Goal: Task Accomplishment & Management: Manage account settings

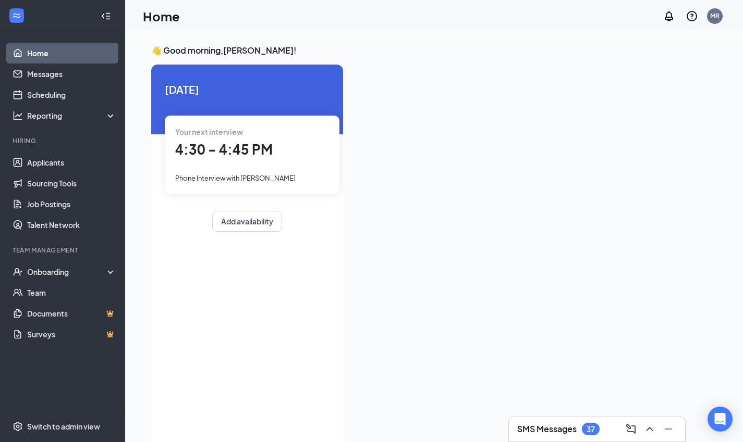
click at [54, 163] on link "Applicants" at bounding box center [71, 162] width 89 height 21
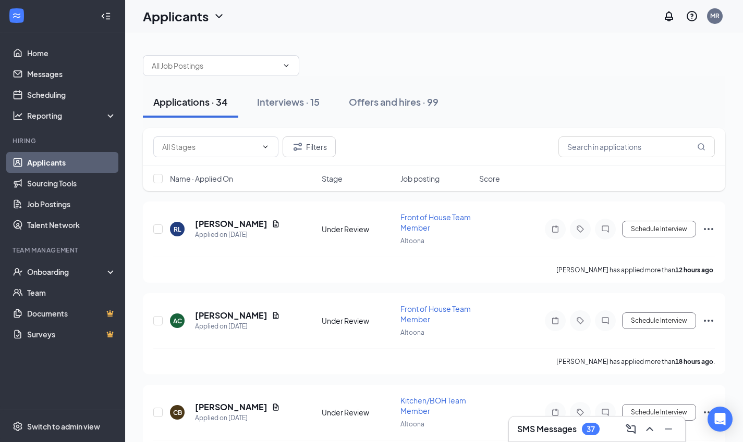
click at [50, 96] on link "Scheduling" at bounding box center [71, 94] width 89 height 21
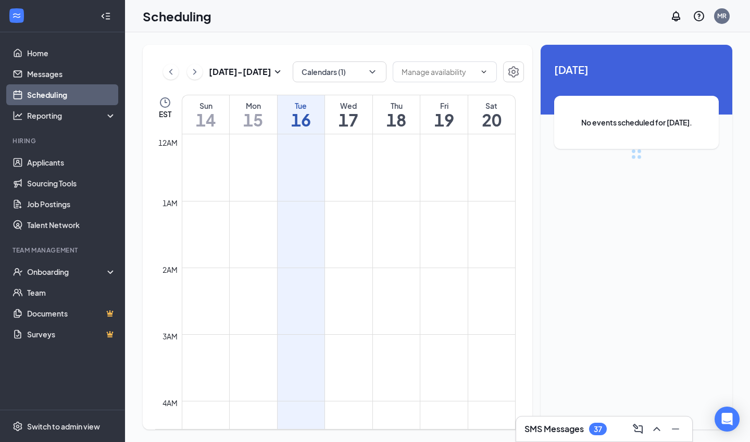
scroll to position [512, 0]
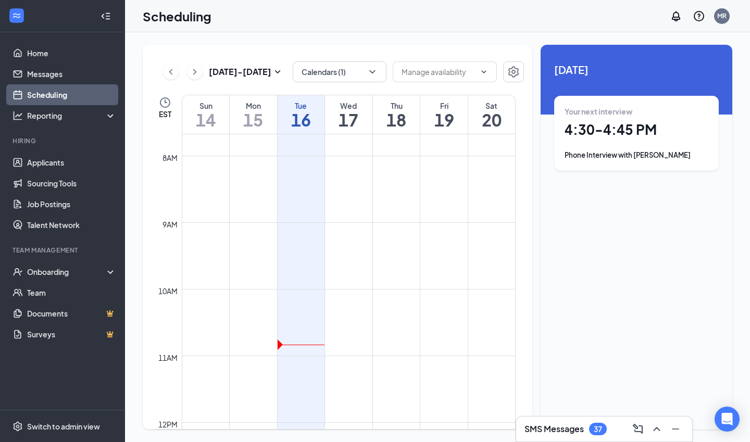
click at [278, 72] on icon "SmallChevronDown" at bounding box center [278, 72] width 13 height 13
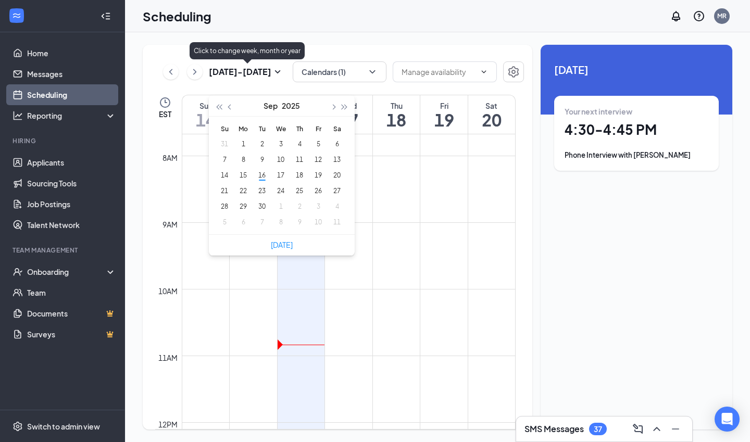
click at [242, 193] on div "22" at bounding box center [243, 191] width 13 height 13
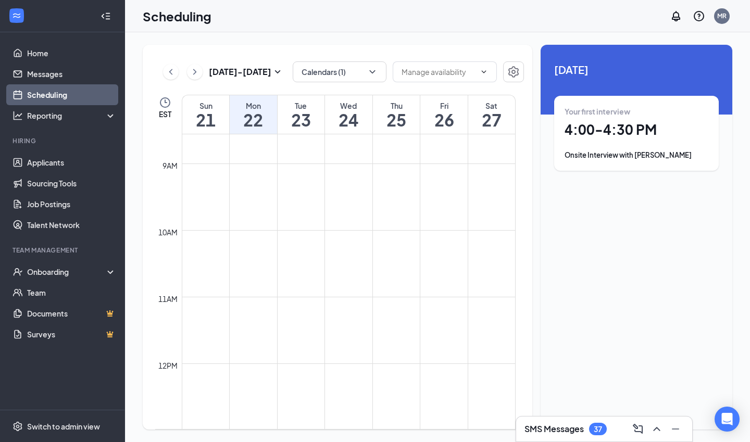
scroll to position [569, 0]
click at [280, 71] on icon "SmallChevronDown" at bounding box center [278, 71] width 6 height 3
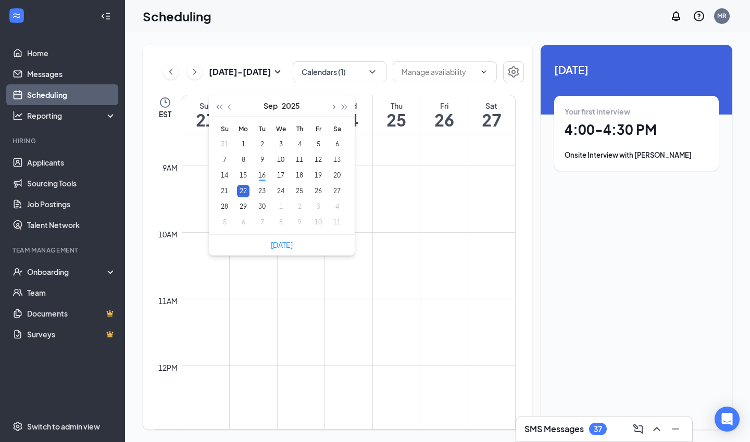
click at [243, 209] on div "29" at bounding box center [243, 207] width 13 height 13
type input "[DATE]"
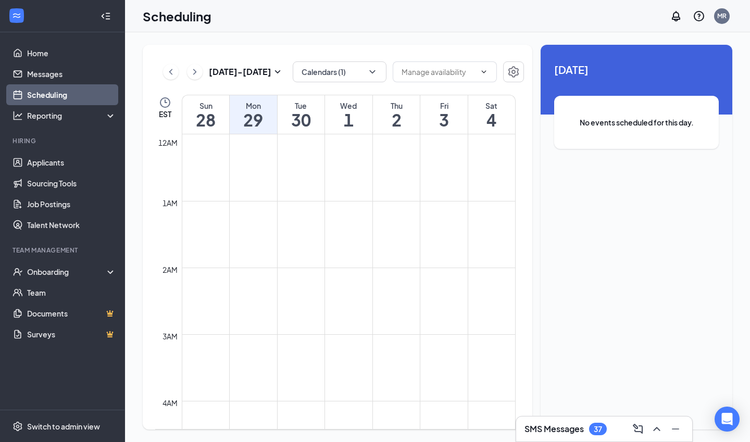
click at [195, 72] on icon "ChevronRight" at bounding box center [195, 72] width 10 height 13
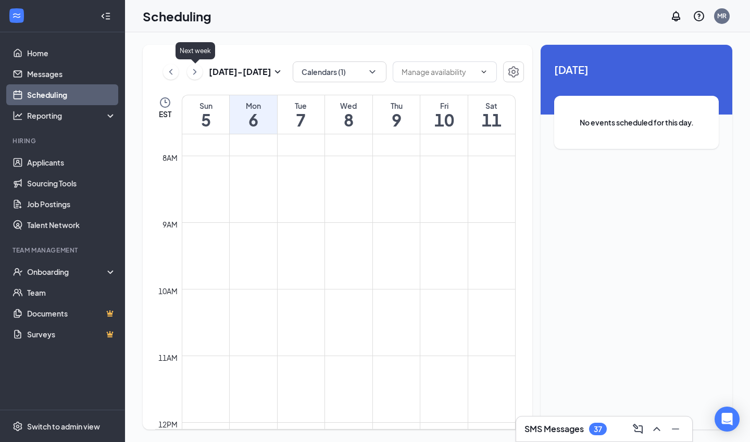
click at [170, 75] on icon "ChevronLeft" at bounding box center [171, 72] width 10 height 13
click at [171, 76] on icon "ChevronLeft" at bounding box center [171, 72] width 10 height 13
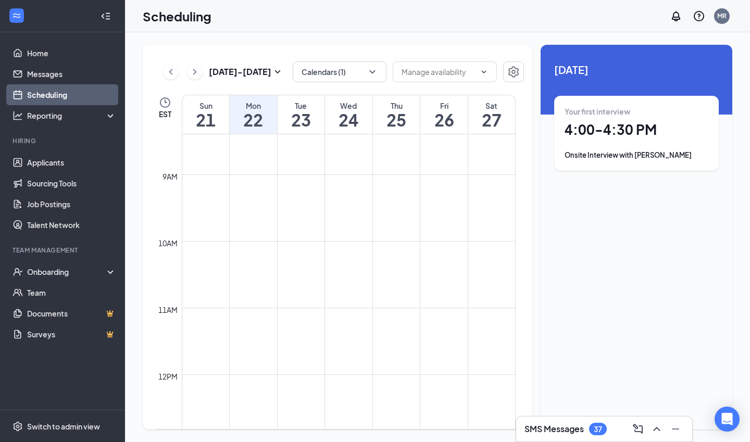
click at [170, 73] on icon "ChevronLeft" at bounding box center [170, 72] width 3 height 6
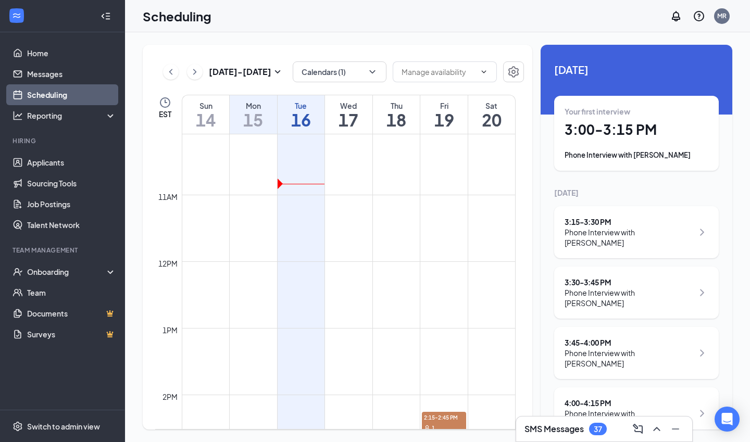
scroll to position [671, 0]
click at [195, 70] on icon "ChevronRight" at bounding box center [195, 72] width 10 height 13
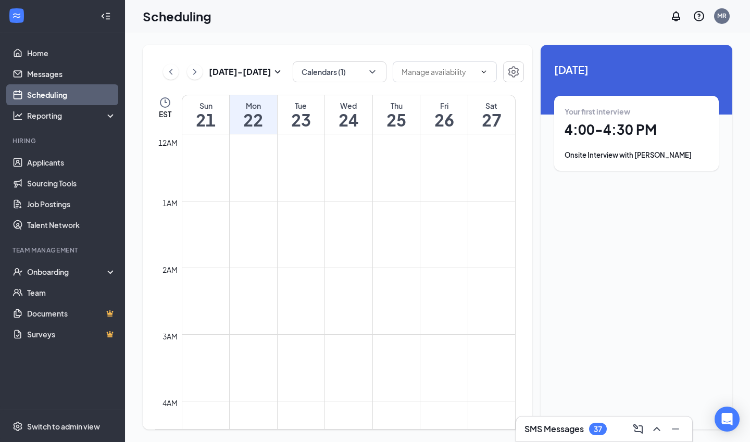
click at [52, 162] on link "Applicants" at bounding box center [71, 162] width 89 height 21
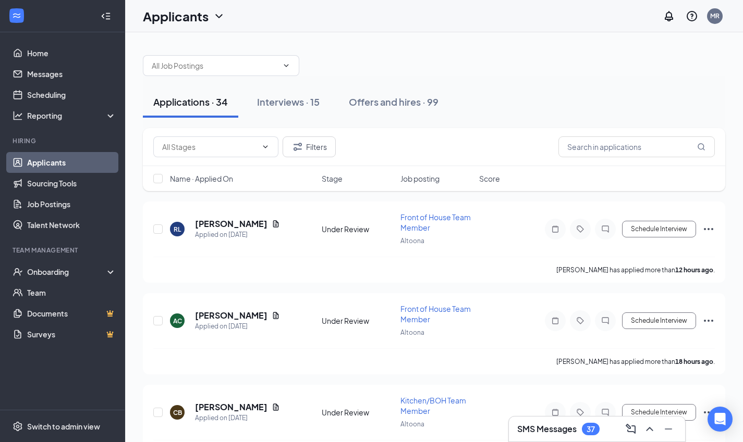
click at [295, 103] on div "Interviews · 15" at bounding box center [288, 101] width 63 height 13
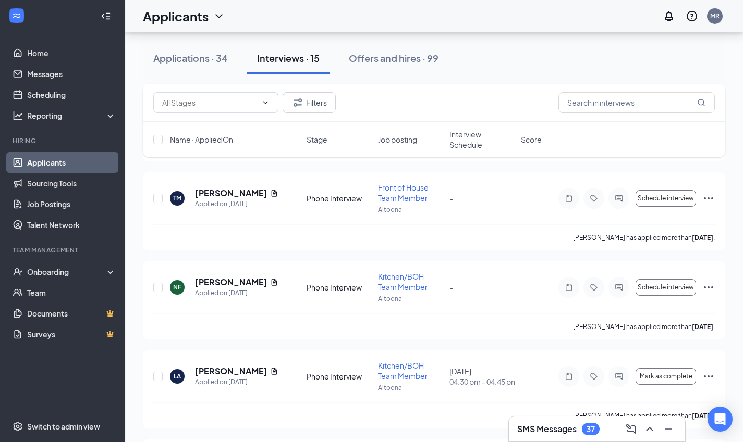
scroll to position [221, 0]
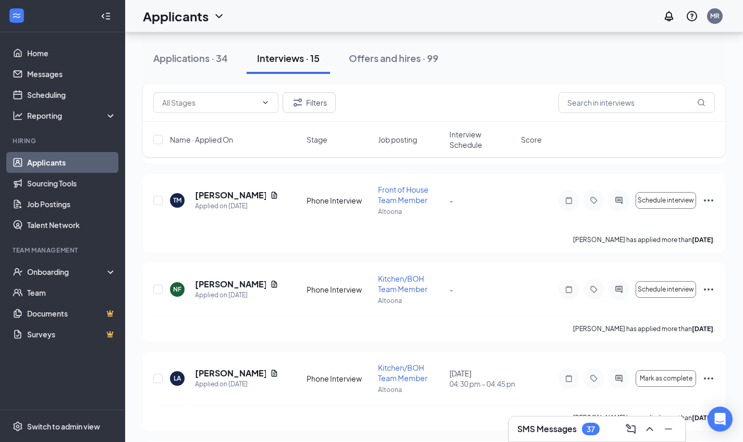
click at [193, 53] on div "Applications · 34" at bounding box center [190, 58] width 75 height 13
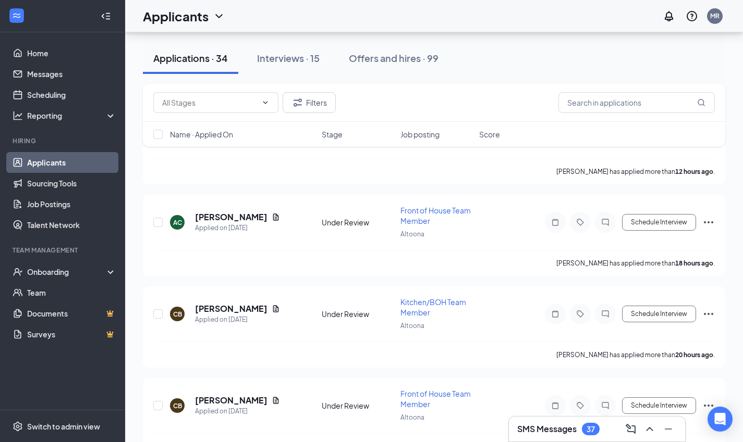
scroll to position [99, 0]
click at [598, 426] on div "37" at bounding box center [591, 429] width 18 height 13
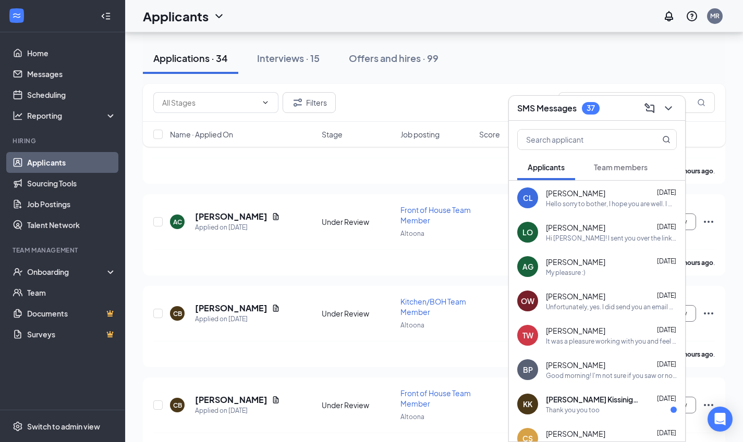
click at [631, 170] on span "Team members" at bounding box center [621, 167] width 54 height 9
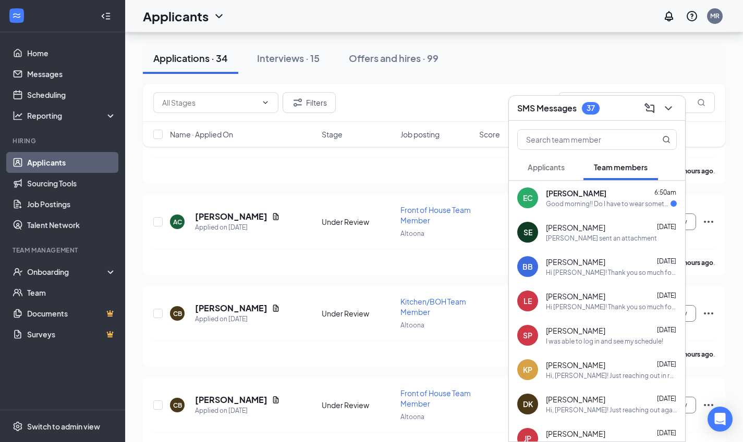
click at [579, 235] on div "[PERSON_NAME] sent an attachment" at bounding box center [601, 238] width 111 height 9
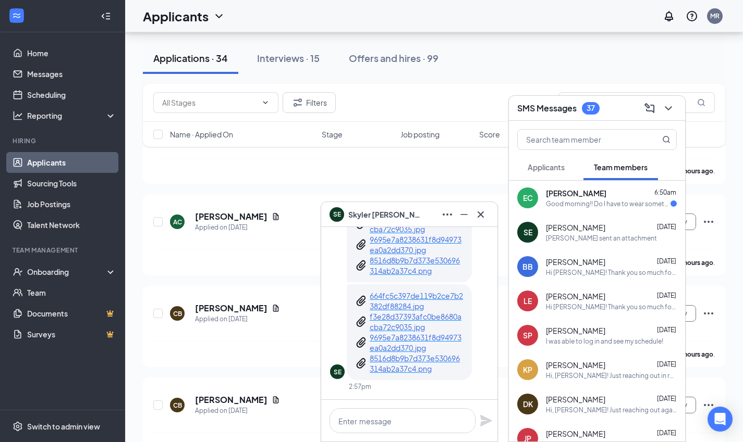
click at [424, 339] on p "9695e7a8238631f8d94973ea0a2dd370.jpg" at bounding box center [416, 342] width 94 height 21
click at [402, 328] on p "f3e28d37393afc0be8680acba72c9035.jpg" at bounding box center [416, 322] width 94 height 21
click at [404, 368] on p "8516d8b9b7d373e530696314ab2a37c4.png" at bounding box center [416, 363] width 94 height 21
click at [394, 326] on p "f3e28d37393afc0be8680acba72c9035.jpg" at bounding box center [416, 322] width 94 height 21
click at [398, 302] on p "664fc5c397de119b2ce7b2382df88284.jpg" at bounding box center [416, 301] width 94 height 21
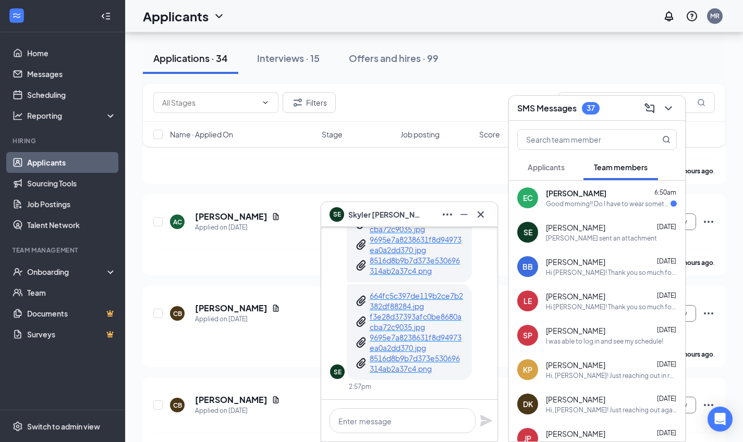
click at [394, 326] on p "f3e28d37393afc0be8680acba72c9035.jpg" at bounding box center [416, 322] width 94 height 21
click at [398, 298] on p "664fc5c397de119b2ce7b2382df88284.jpg" at bounding box center [416, 301] width 94 height 21
click at [395, 345] on p "9695e7a8238631f8d94973ea0a2dd370.jpg" at bounding box center [416, 342] width 94 height 21
click at [385, 370] on p "8516d8b9b7d373e530696314ab2a37c4.png" at bounding box center [416, 363] width 94 height 21
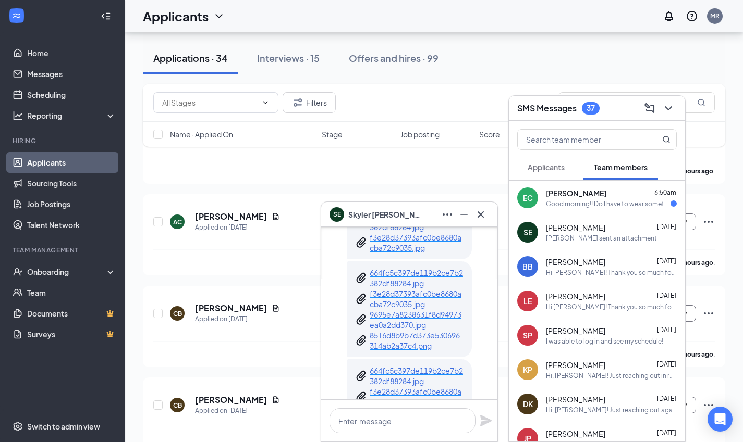
scroll to position [-73, 0]
click at [407, 277] on p "664fc5c397de119b2ce7b2382df88284.jpg" at bounding box center [416, 276] width 94 height 21
click at [395, 301] on p "f3e28d37393afc0be8680acba72c9035.jpg" at bounding box center [416, 297] width 94 height 21
click at [392, 324] on p "9695e7a8238631f8d94973ea0a2dd370.jpg" at bounding box center [416, 318] width 94 height 21
click at [392, 340] on p "8516d8b9b7d373e530696314ab2a37c4.png" at bounding box center [416, 339] width 94 height 21
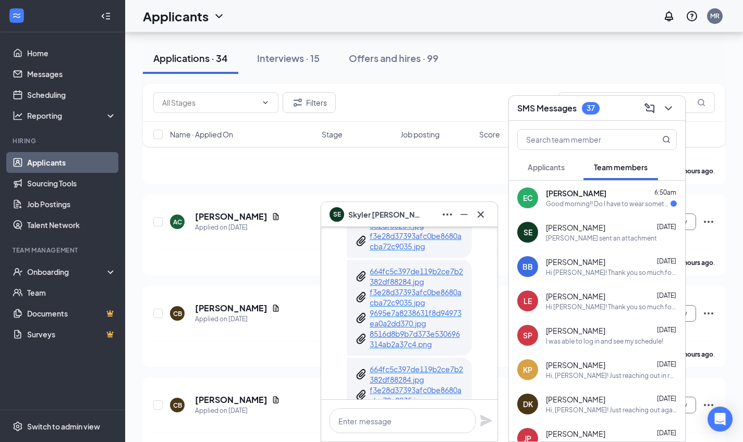
click at [622, 206] on div "Good morning!! Do I have to wear something specific [DATE]??" at bounding box center [608, 204] width 125 height 9
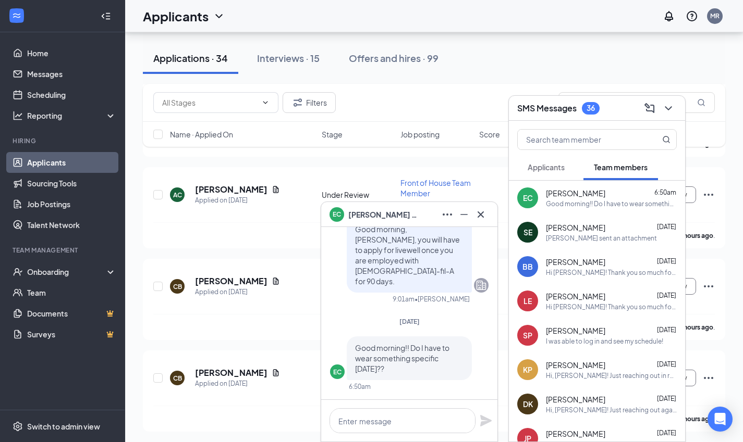
scroll to position [122, 0]
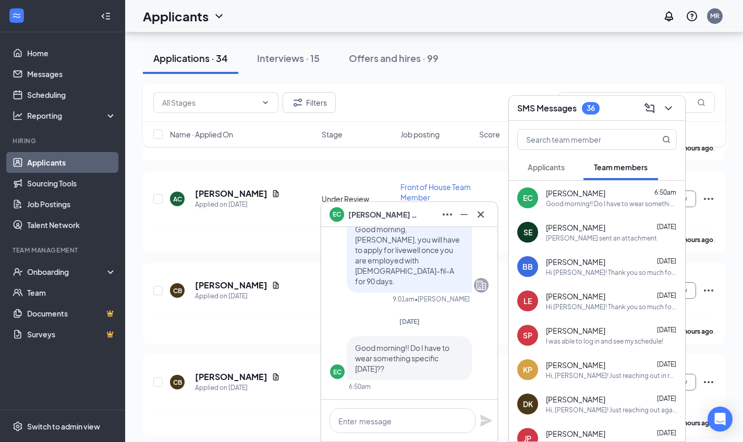
click at [481, 214] on icon "Cross" at bounding box center [480, 214] width 6 height 6
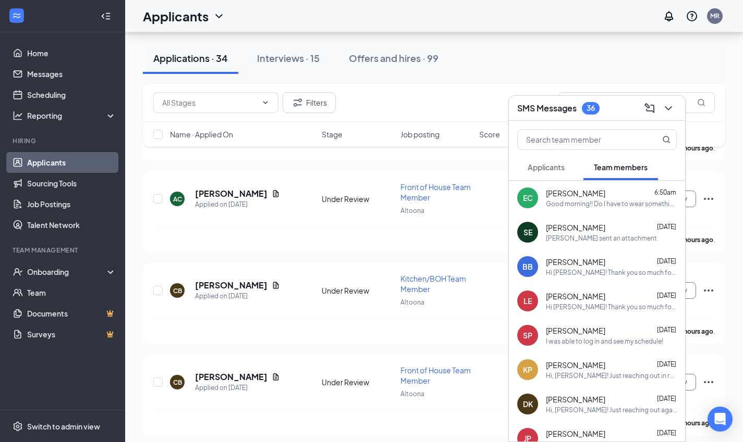
click at [668, 108] on icon "ChevronDown" at bounding box center [668, 108] width 13 height 13
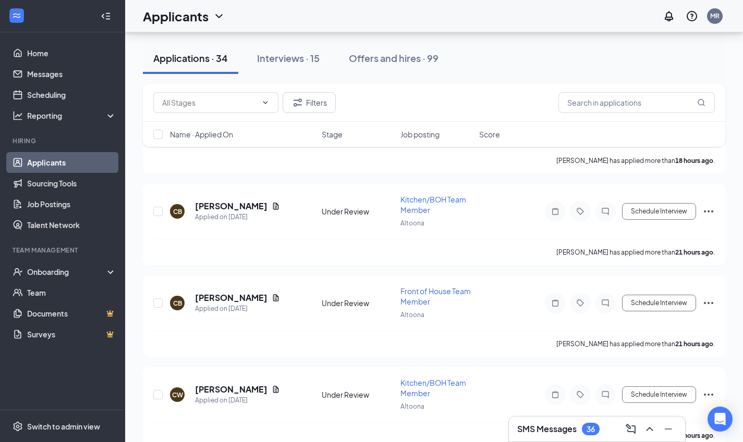
scroll to position [199, 0]
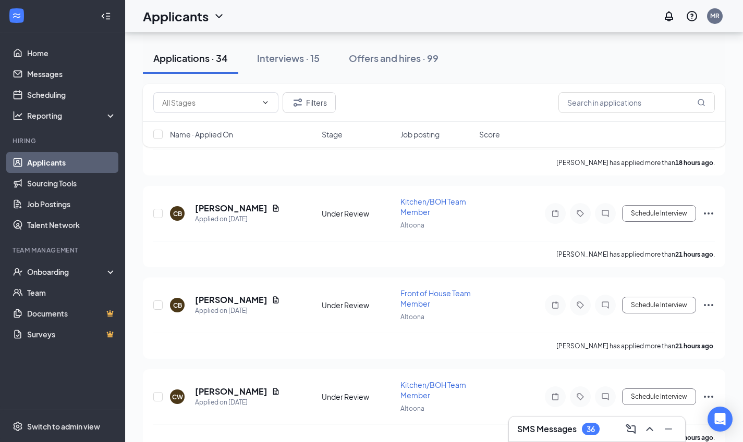
click at [303, 61] on div "Interviews · 15" at bounding box center [288, 58] width 63 height 13
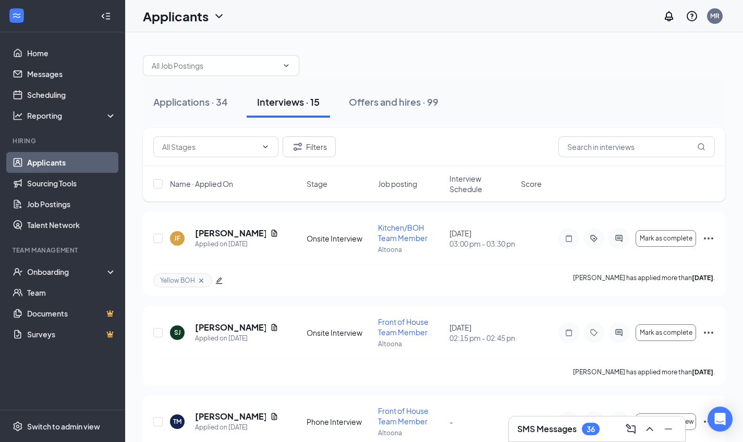
scroll to position [1, 0]
